Goal: Check status

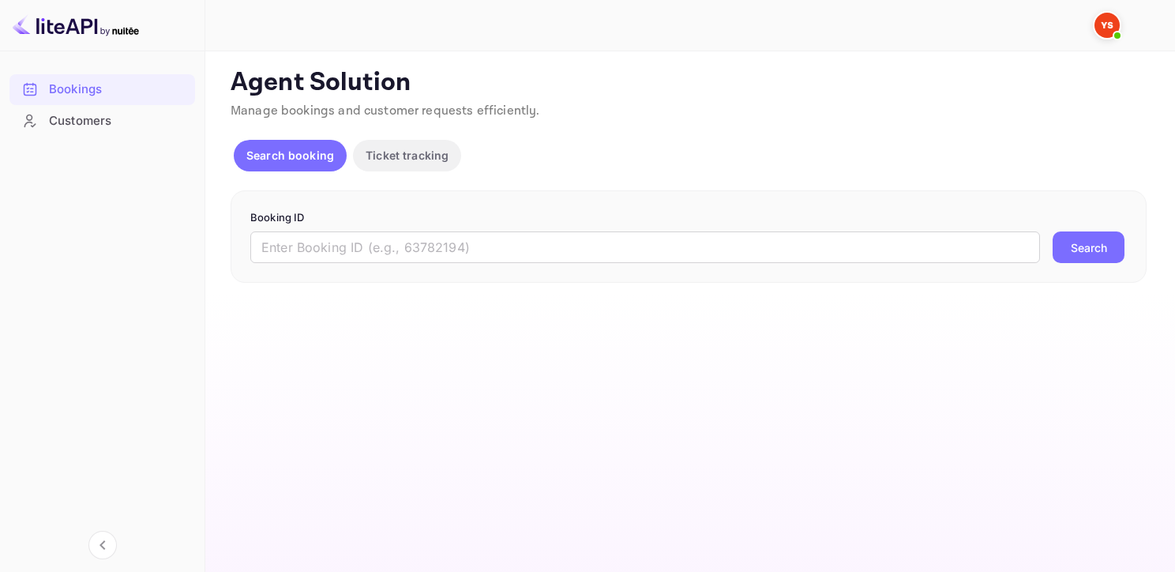
drag, startPoint x: 338, startPoint y: 244, endPoint x: 351, endPoint y: 290, distance: 47.7
click at [338, 246] on input "text" at bounding box center [645, 247] width 790 height 32
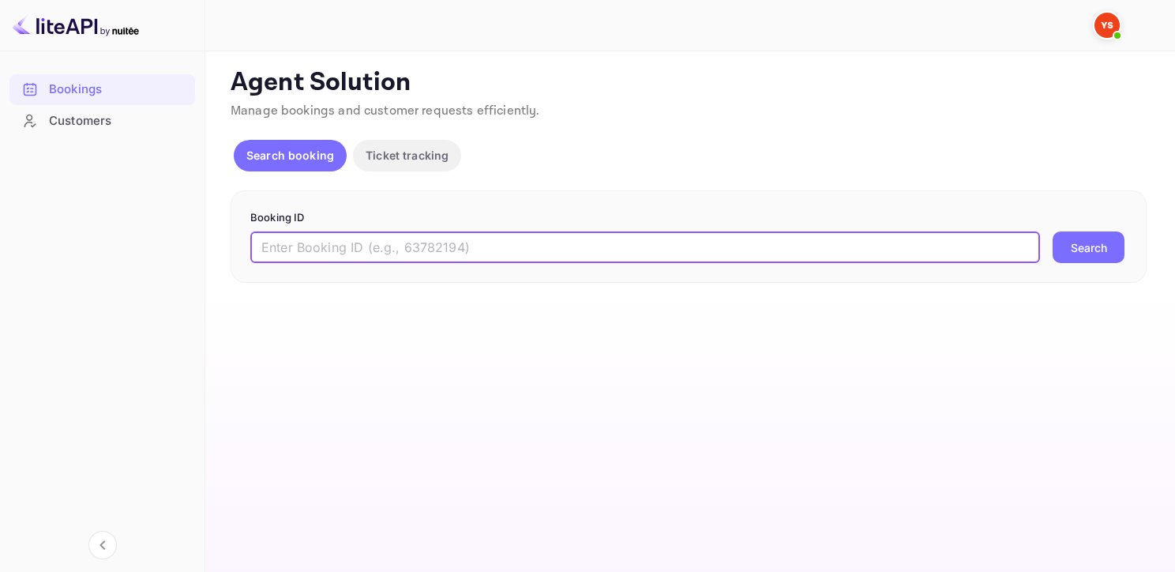
paste input "2600355412"
type input "2600355412"
click at [1052, 231] on button "Search" at bounding box center [1088, 247] width 72 height 32
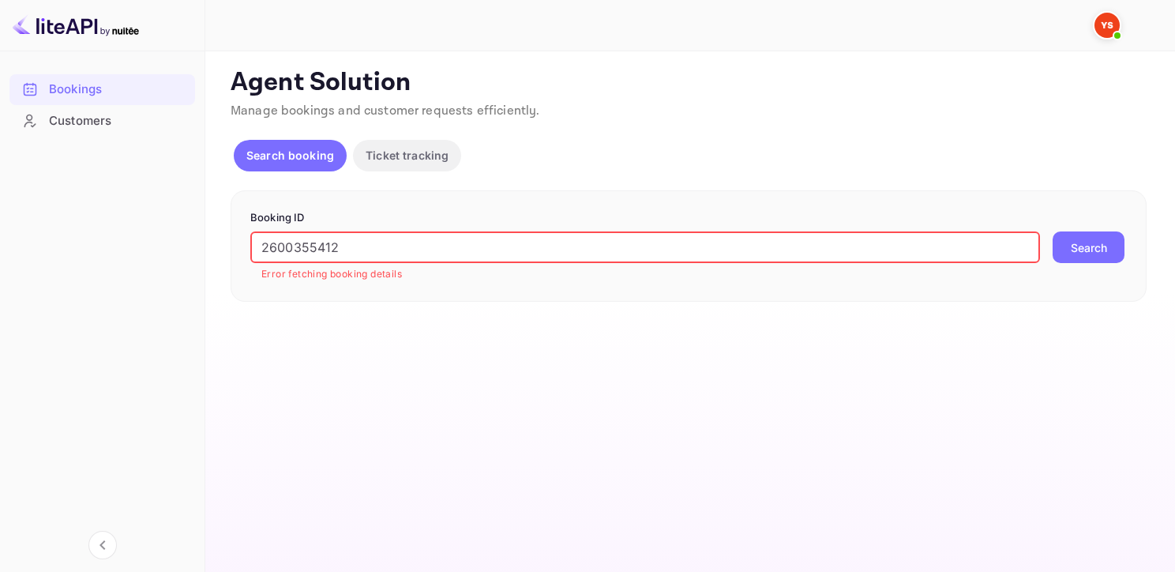
click at [258, 246] on input "2600355412" at bounding box center [645, 247] width 790 height 32
click at [1052, 231] on button "Search" at bounding box center [1088, 247] width 72 height 32
drag, startPoint x: 487, startPoint y: 255, endPoint x: 139, endPoint y: 234, distance: 348.8
click at [139, 234] on div "Bookings Customers Now you can check your travel website directly from the link…" at bounding box center [587, 286] width 1175 height 572
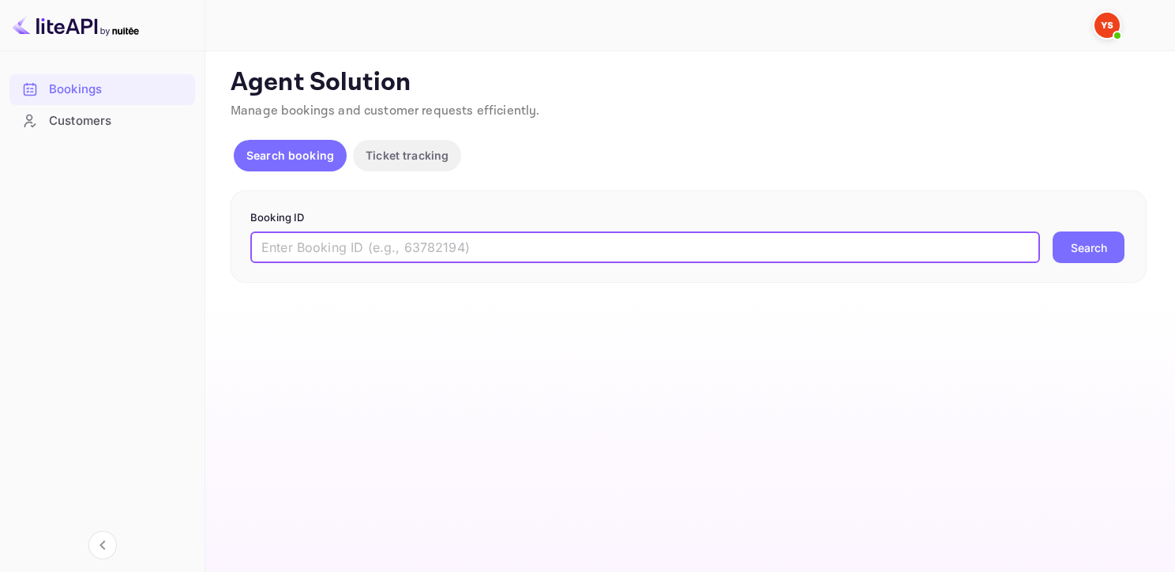
paste input "YA-9017-5689-6123"
type input "YA-9017-5689-6123"
click at [1052, 231] on button "Search" at bounding box center [1088, 247] width 72 height 32
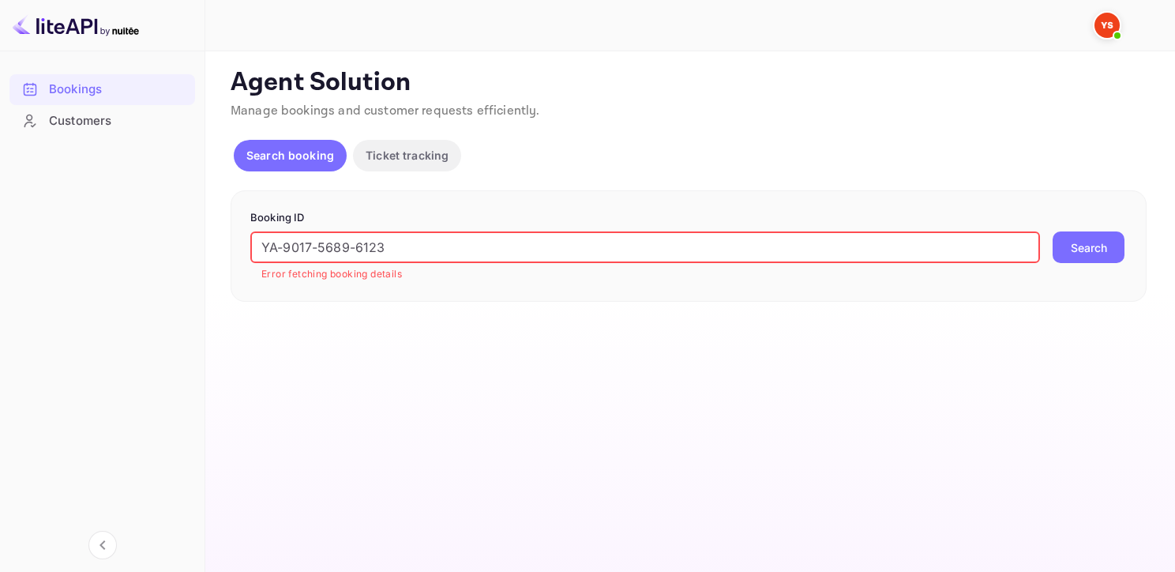
drag, startPoint x: 557, startPoint y: 246, endPoint x: 203, endPoint y: 234, distance: 354.7
click at [203, 234] on div "Bookings Customers Now you can check your travel website directly from the link…" at bounding box center [587, 286] width 1175 height 572
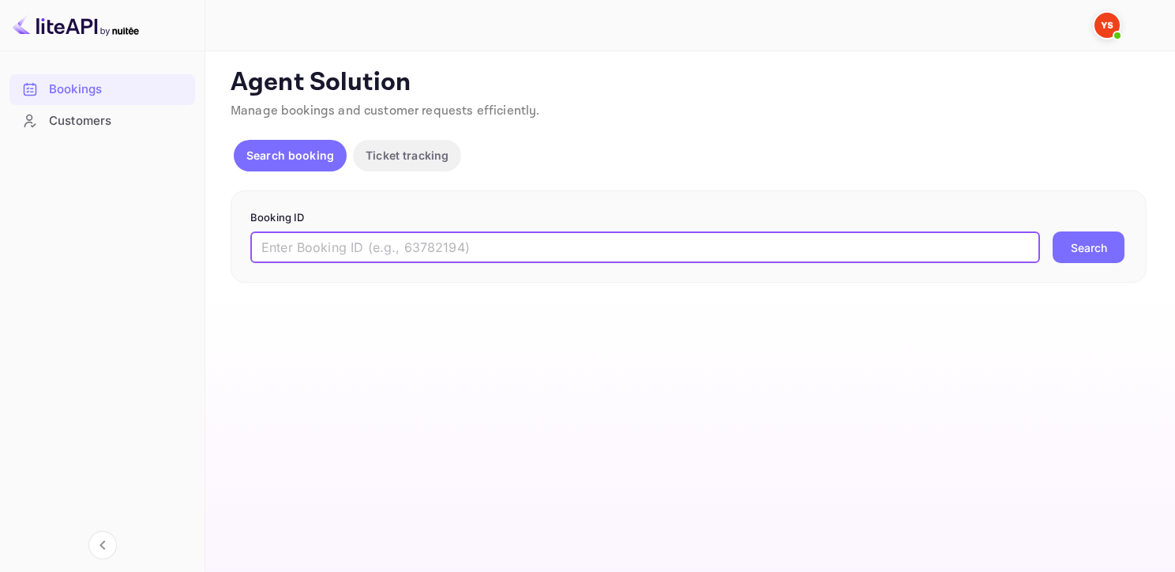
paste input "KSENIIA V"
click at [1052, 231] on button "Search" at bounding box center [1088, 247] width 72 height 32
type input "K"
click at [389, 280] on div "Booking ID ​ Search" at bounding box center [689, 236] width 916 height 93
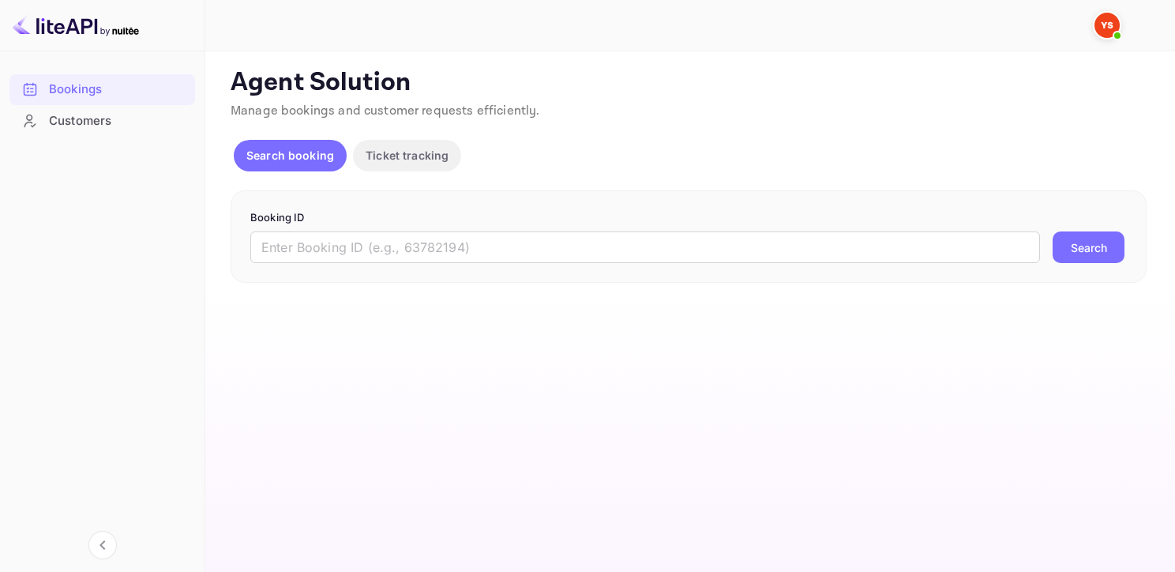
click at [71, 123] on div "Customers" at bounding box center [118, 121] width 138 height 18
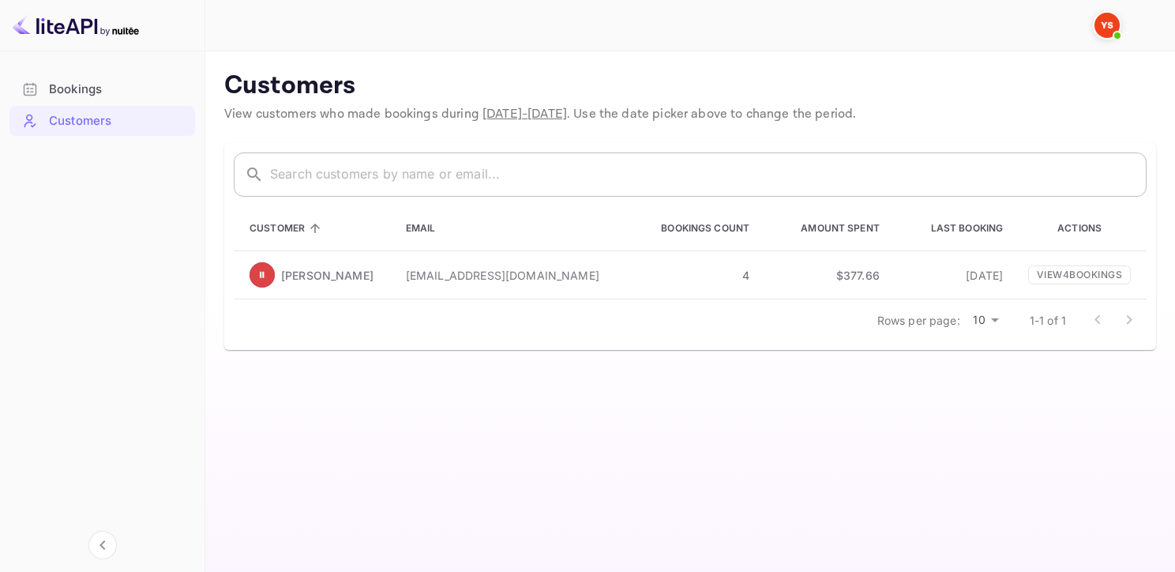
click at [365, 177] on input "text" at bounding box center [708, 174] width 876 height 44
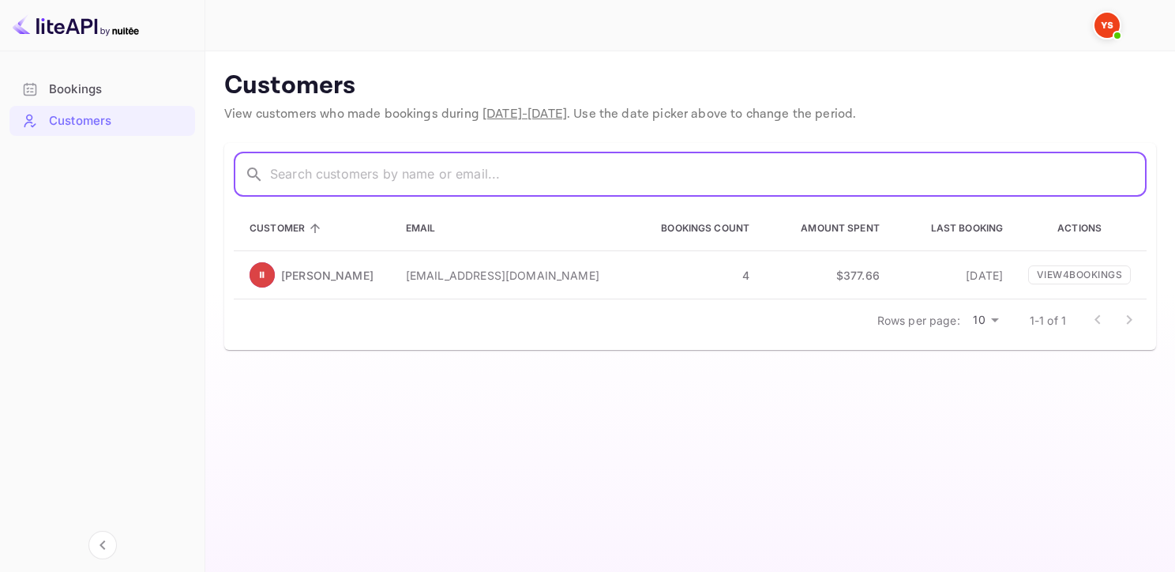
paste input "KSENIIA V"
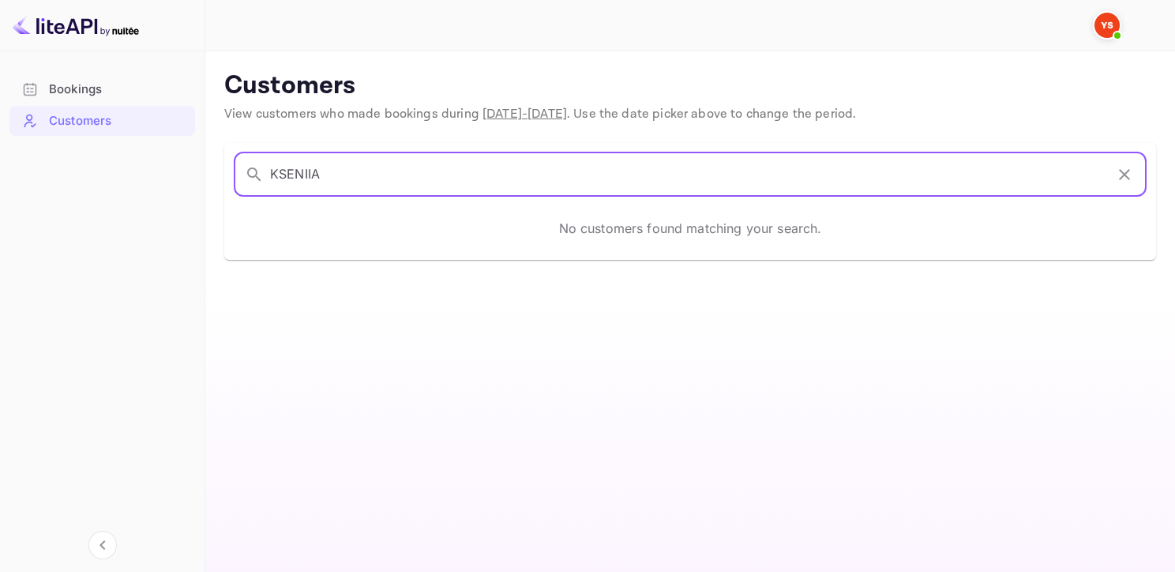
type input "KSENIIA"
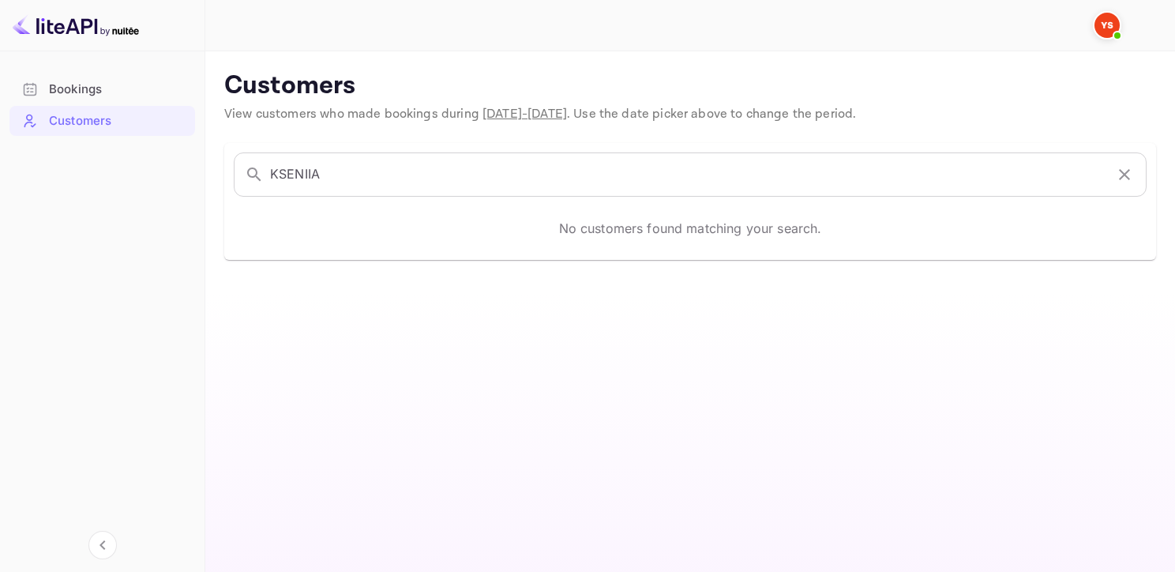
click at [512, 115] on span "[DATE] - [DATE]" at bounding box center [524, 114] width 84 height 17
click at [542, 107] on span "[DATE] - [DATE]" at bounding box center [524, 114] width 84 height 17
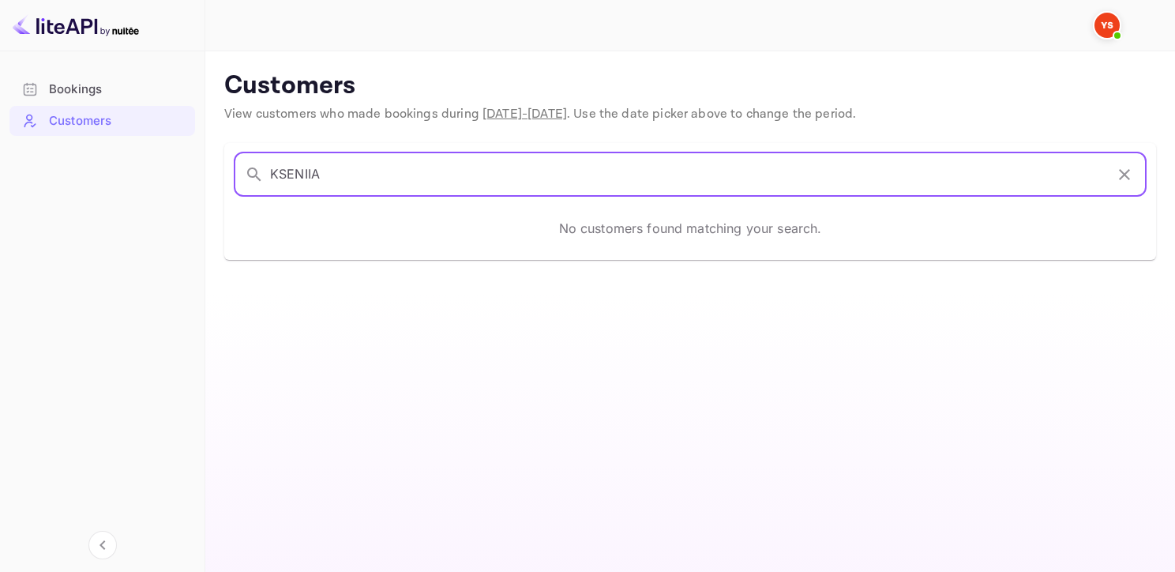
click at [632, 169] on input "KSENIIA" at bounding box center [687, 174] width 835 height 44
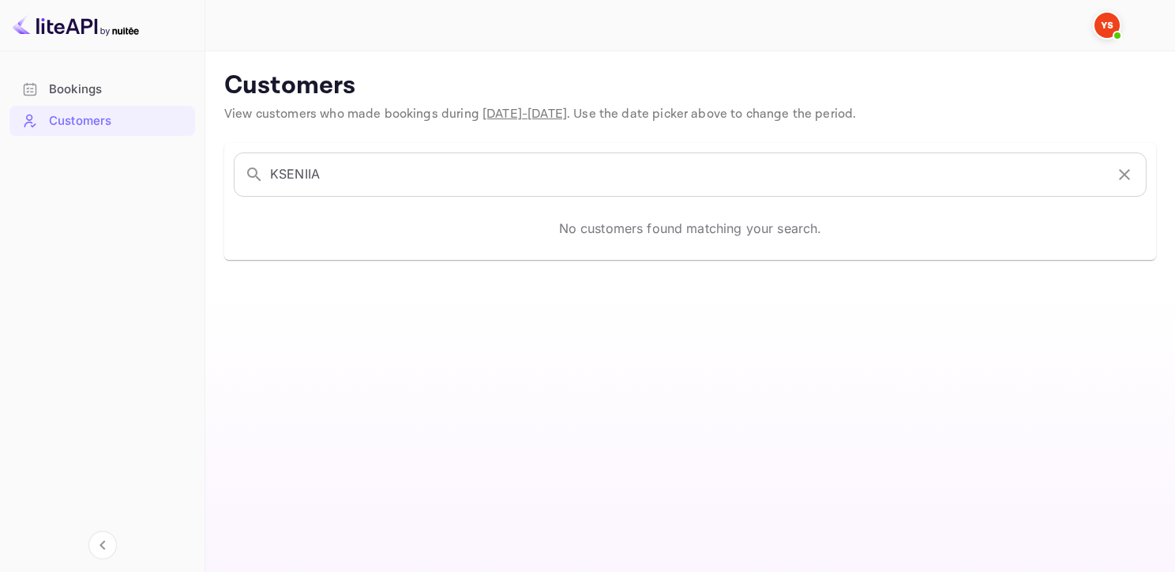
click at [515, 114] on span "[DATE] - [DATE]" at bounding box center [524, 114] width 84 height 17
click at [482, 110] on span "[DATE] - [DATE]" at bounding box center [524, 114] width 84 height 17
click at [434, 183] on input "KSENIIA" at bounding box center [687, 174] width 835 height 44
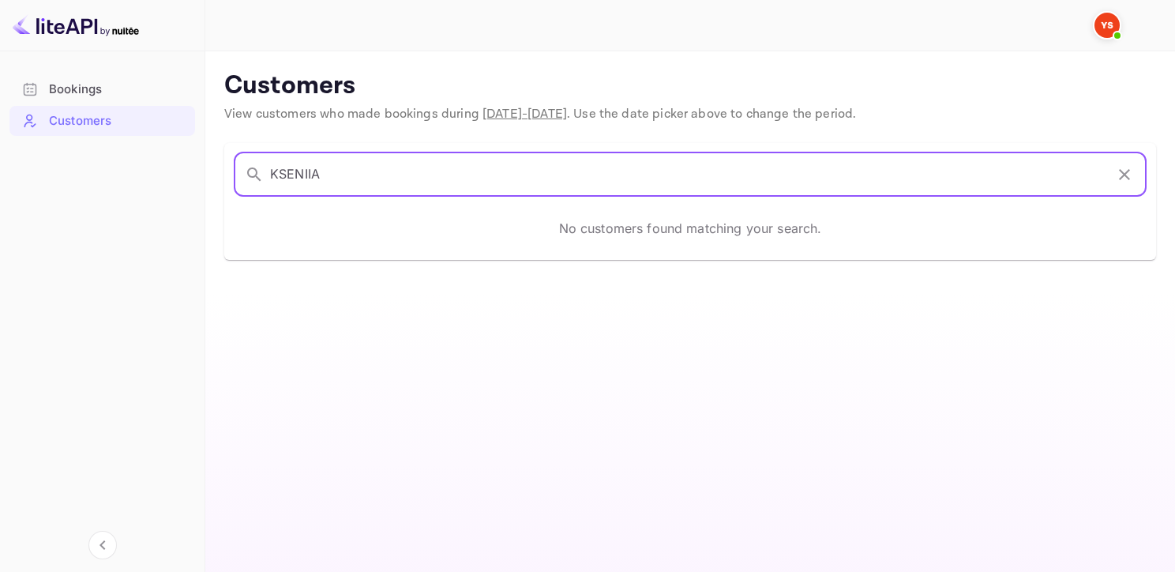
click at [1127, 174] on icon "button" at bounding box center [1124, 174] width 19 height 19
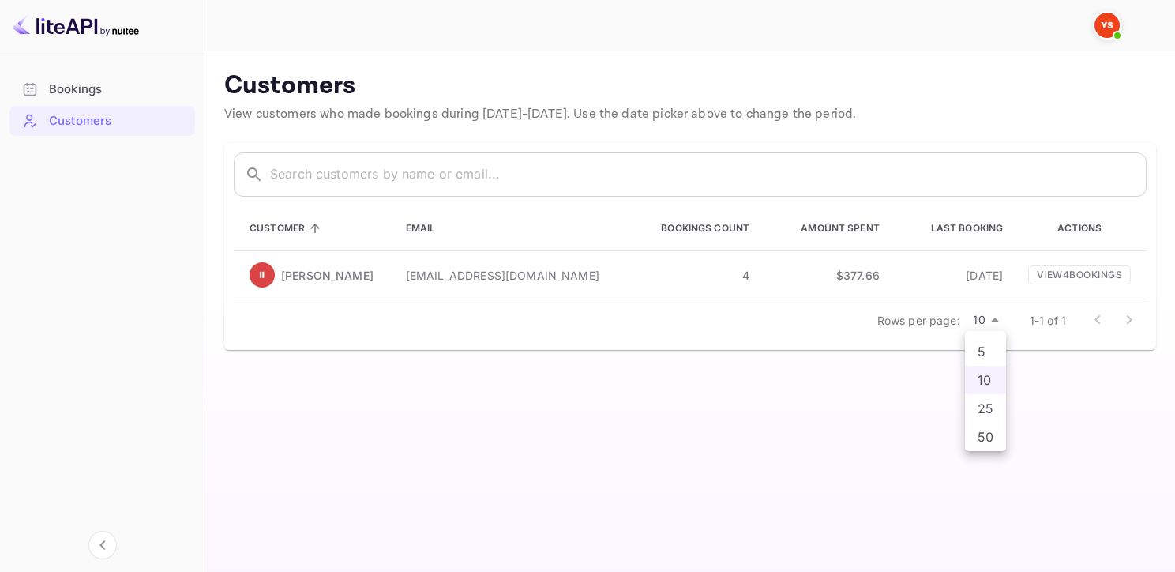
click at [983, 319] on body "Bookings Customers Now you can check your travel website directly from the link…" at bounding box center [587, 286] width 1175 height 572
click at [985, 424] on li "50" at bounding box center [985, 436] width 41 height 28
click at [981, 319] on body "Bookings Customers Now you can check your travel website directly from the link…" at bounding box center [587, 286] width 1175 height 572
click at [975, 343] on li "5" at bounding box center [984, 351] width 41 height 28
type input "5"
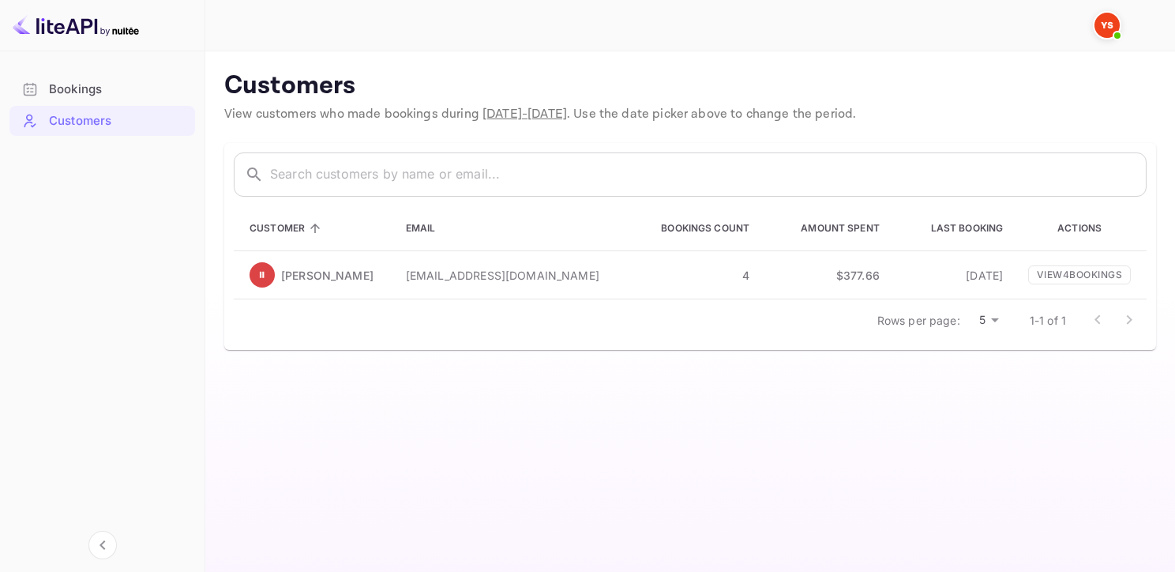
click at [506, 112] on span "[DATE] - [DATE]" at bounding box center [524, 114] width 84 height 17
drag, startPoint x: 530, startPoint y: 112, endPoint x: 600, endPoint y: 111, distance: 70.3
click at [600, 111] on span "View customers who made bookings during [DATE] - [DATE] . Use the date picker a…" at bounding box center [540, 114] width 632 height 17
click at [922, 341] on div "​ ​ Customer Email Bookings Count Amount Spent Last Booking Actions [PERSON_NAM…" at bounding box center [690, 247] width 932 height 208
click at [313, 236] on span "Customer" at bounding box center [287, 228] width 76 height 19
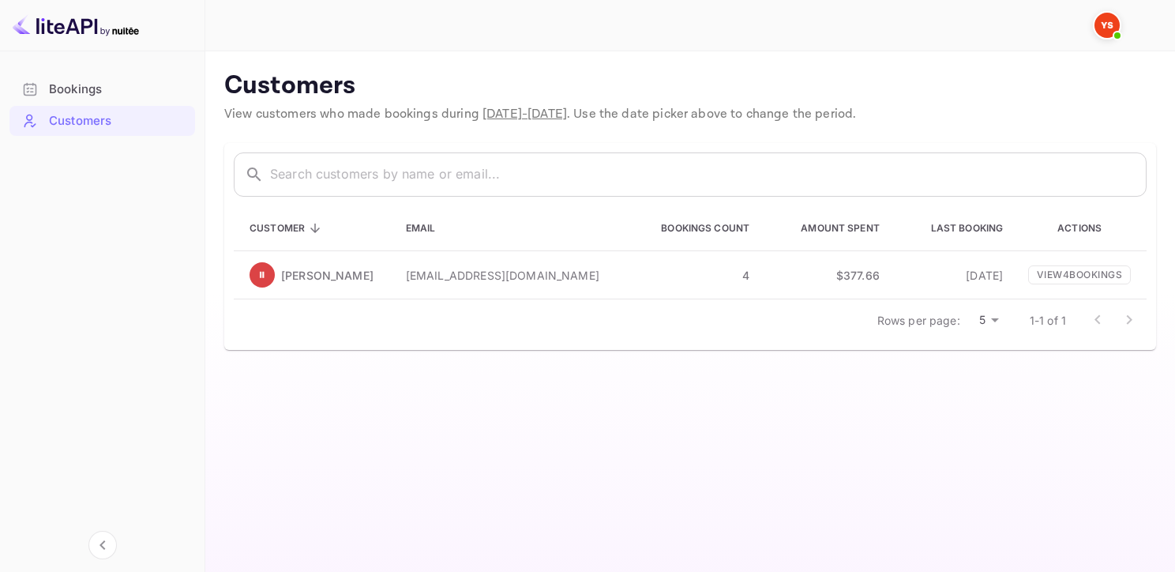
click at [313, 234] on icon at bounding box center [315, 228] width 14 height 14
click at [84, 84] on div "Bookings" at bounding box center [118, 90] width 138 height 18
